Goal: Task Accomplishment & Management: Manage account settings

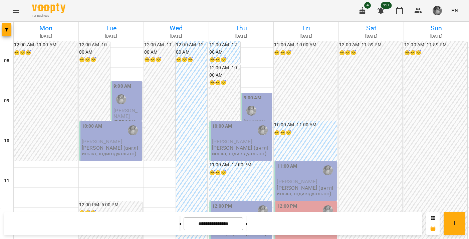
scroll to position [19, 0]
click at [133, 108] on span "[PERSON_NAME]" at bounding box center [126, 114] width 24 height 12
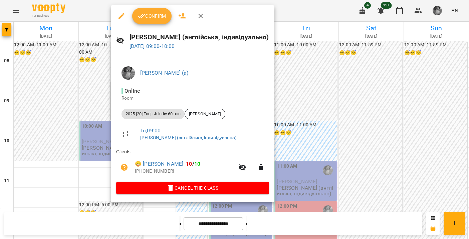
click at [160, 19] on span "Confirm" at bounding box center [152, 16] width 29 height 8
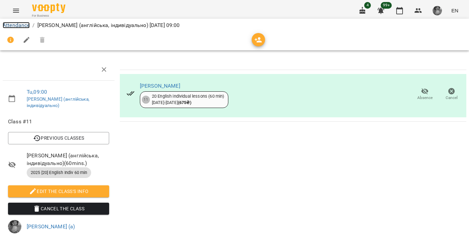
click at [20, 25] on link "Attendance" at bounding box center [16, 25] width 27 height 6
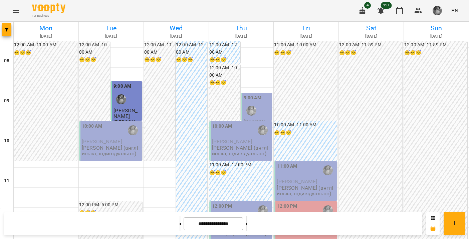
click at [247, 225] on button at bounding box center [247, 224] width 2 height 15
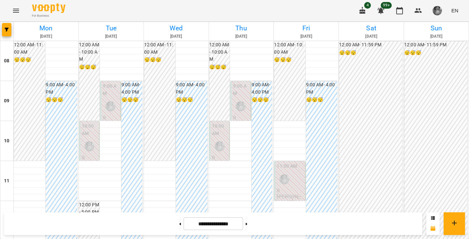
scroll to position [394, 0]
click at [179, 222] on button at bounding box center [180, 224] width 2 height 15
type input "**********"
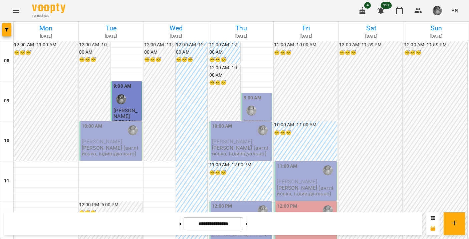
scroll to position [0, 0]
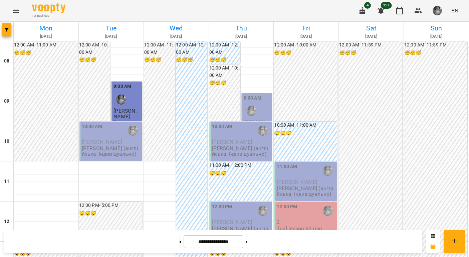
click at [111, 145] on p "[PERSON_NAME]" at bounding box center [111, 142] width 59 height 6
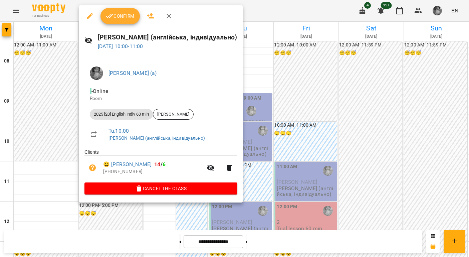
click at [131, 19] on span "Confirm" at bounding box center [120, 16] width 29 height 8
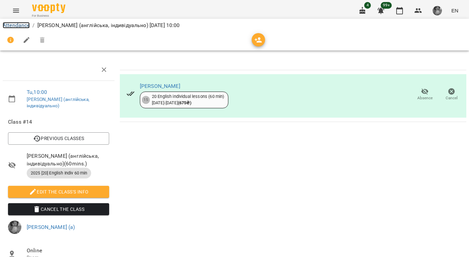
click at [20, 24] on link "Attendance" at bounding box center [16, 25] width 27 height 6
